Goal: Find specific page/section: Find specific page/section

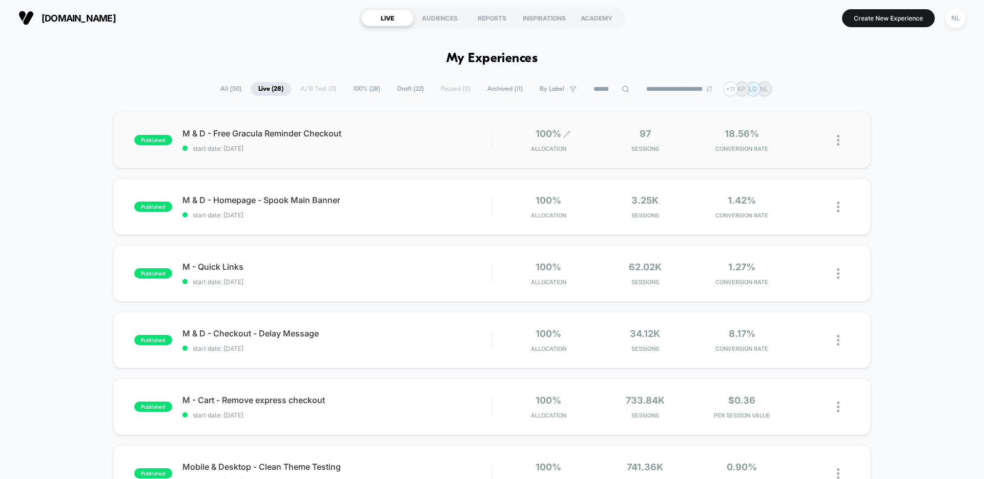
click at [564, 150] on span "Allocation" at bounding box center [548, 148] width 35 height 7
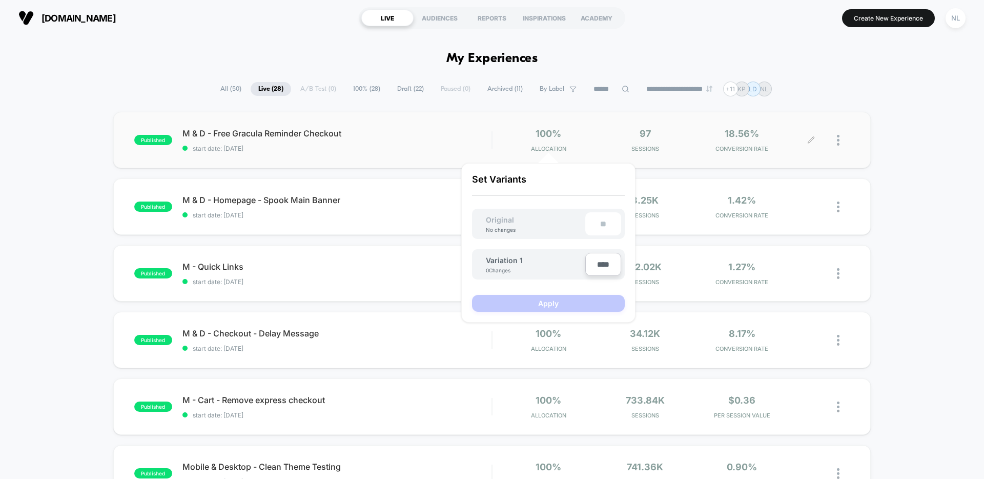
click at [639, 146] on span "Sessions" at bounding box center [645, 148] width 92 height 7
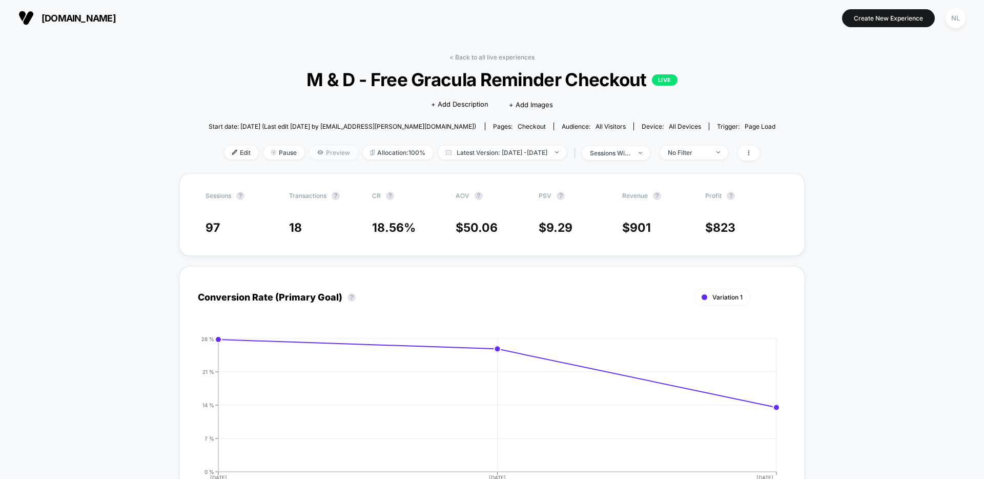
click at [325, 157] on span "Preview" at bounding box center [333, 153] width 48 height 14
